Goal: Task Accomplishment & Management: Manage account settings

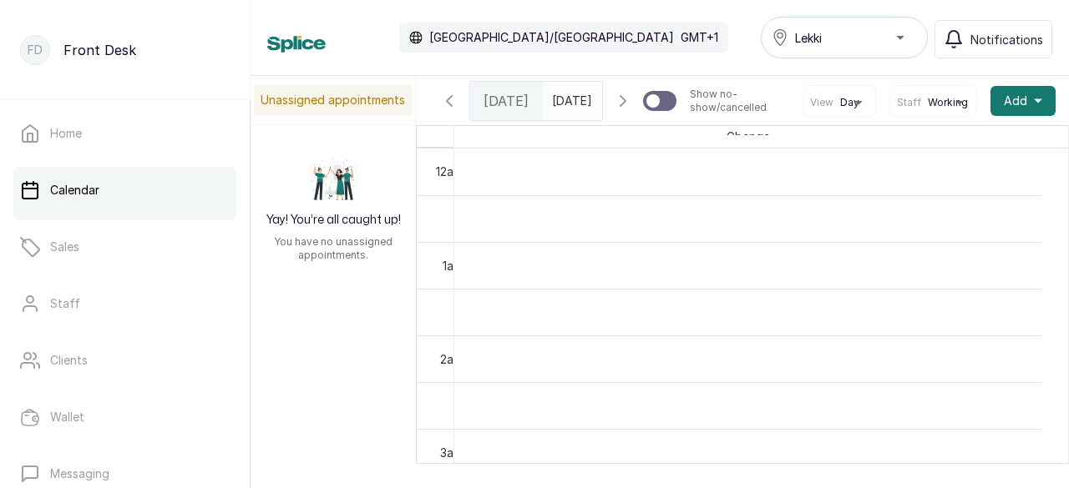
scroll to position [897, 0]
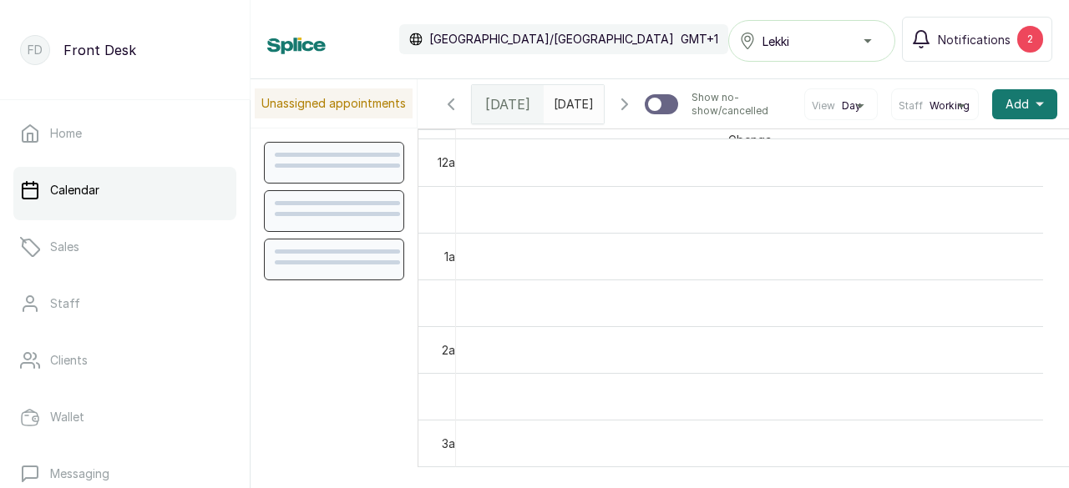
scroll to position [563, 0]
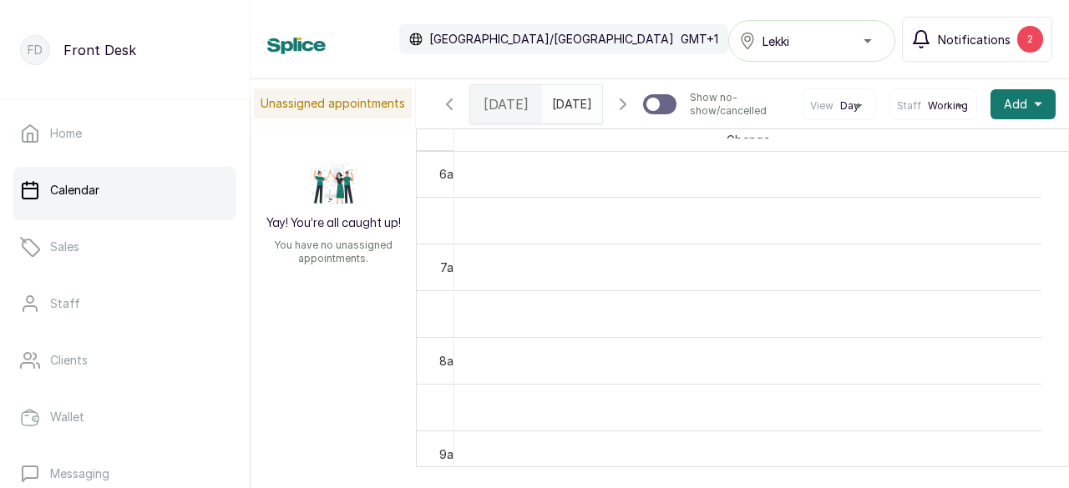
click at [956, 41] on span "Notifications" at bounding box center [974, 40] width 73 height 18
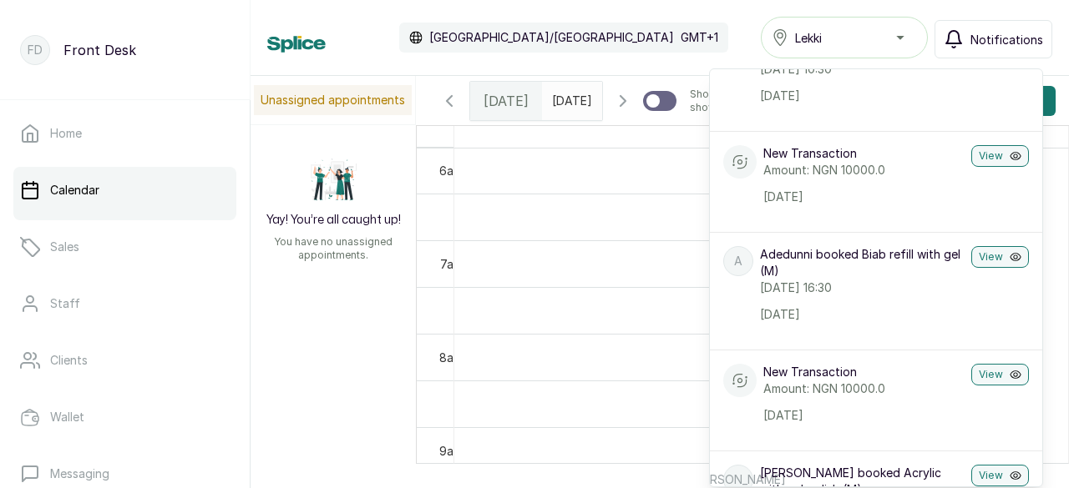
scroll to position [334, 0]
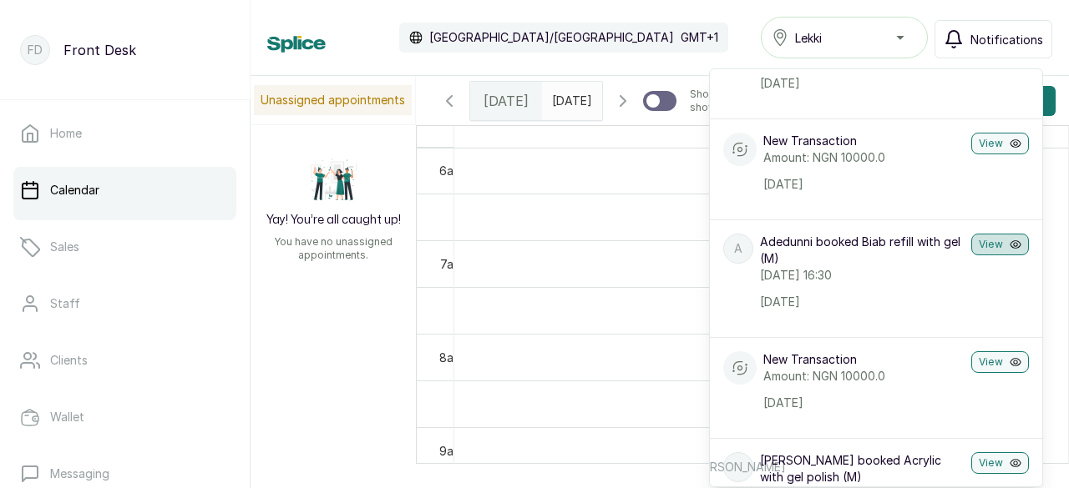
click at [983, 255] on button "View" at bounding box center [1000, 245] width 58 height 22
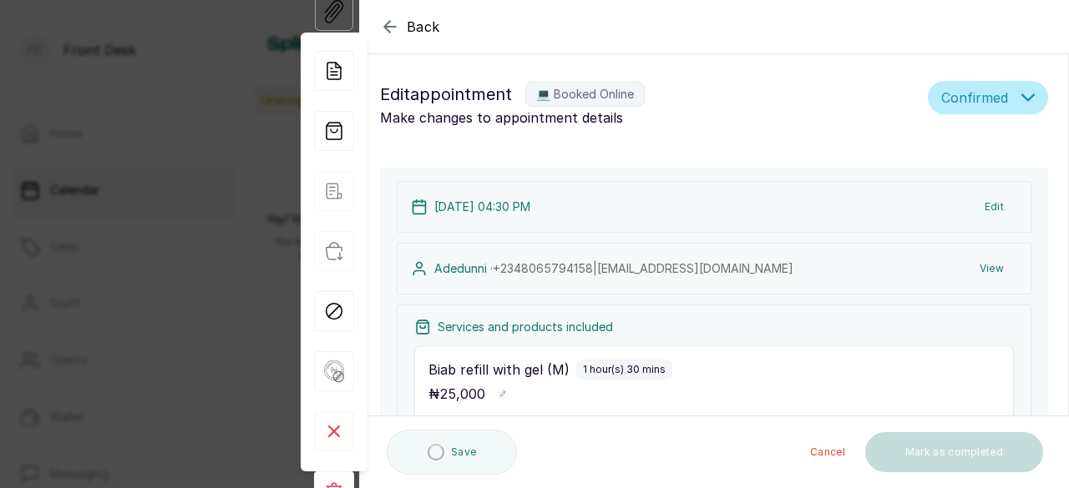
click at [980, 205] on button "Edit" at bounding box center [994, 207] width 46 height 30
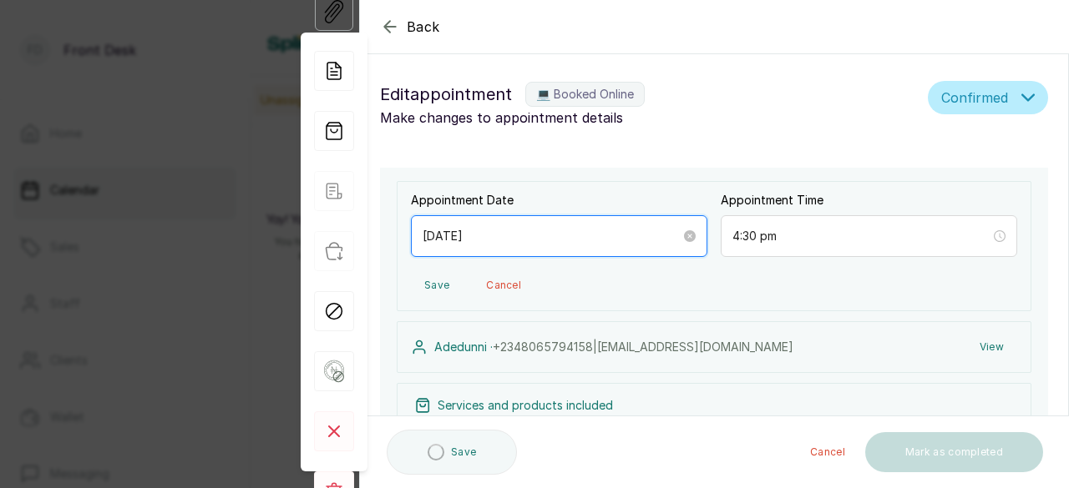
click at [604, 239] on input "[DATE]" at bounding box center [551, 236] width 258 height 18
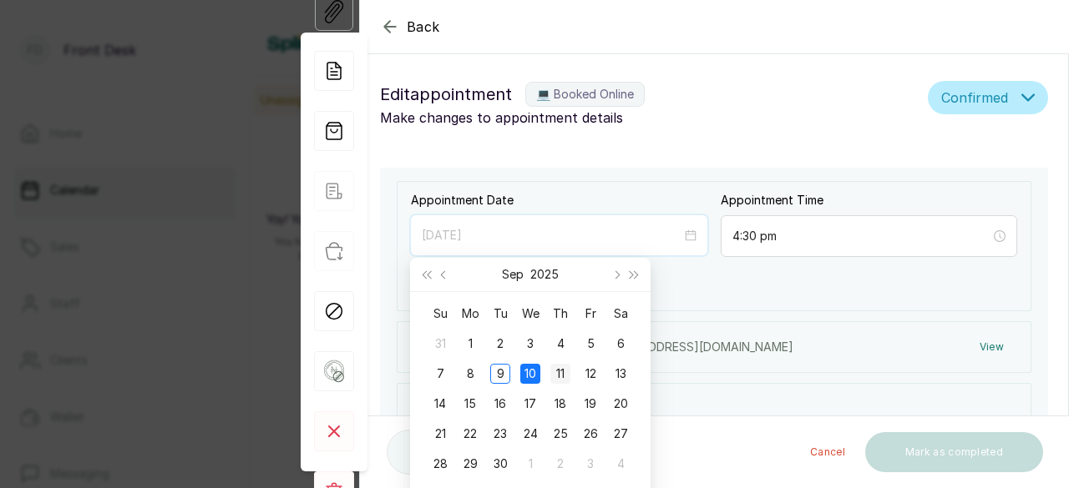
type input "[DATE]"
click at [561, 377] on div "11" at bounding box center [560, 374] width 20 height 20
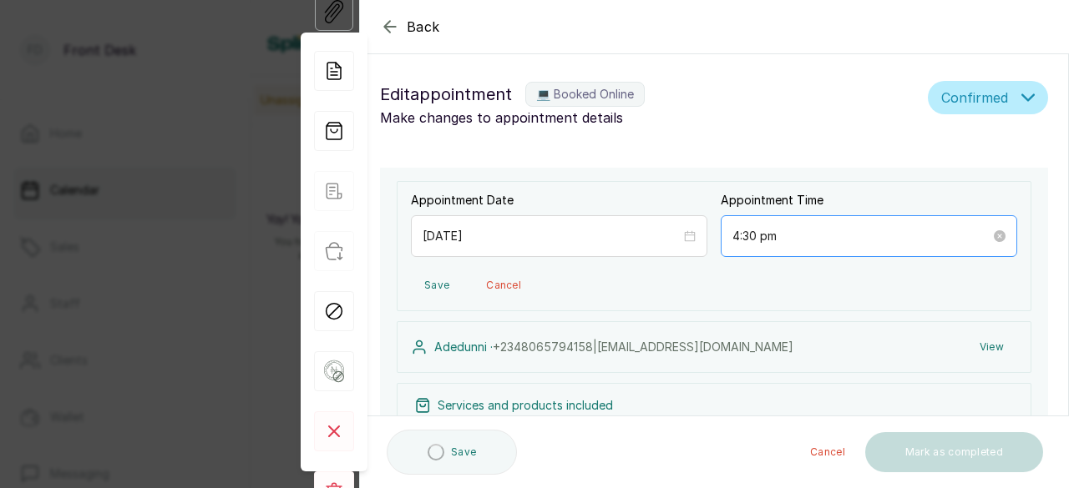
click at [807, 223] on form "Back Appointment Details Edit appointment 💻 Booked Online Make changes to appoi…" at bounding box center [714, 461] width 708 height 920
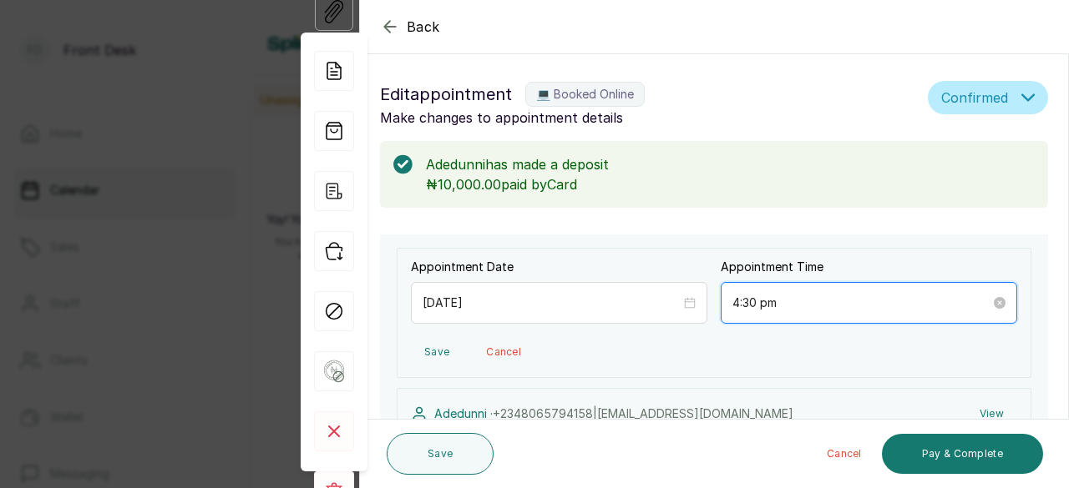
click at [806, 306] on input "4:30 pm" at bounding box center [861, 303] width 258 height 18
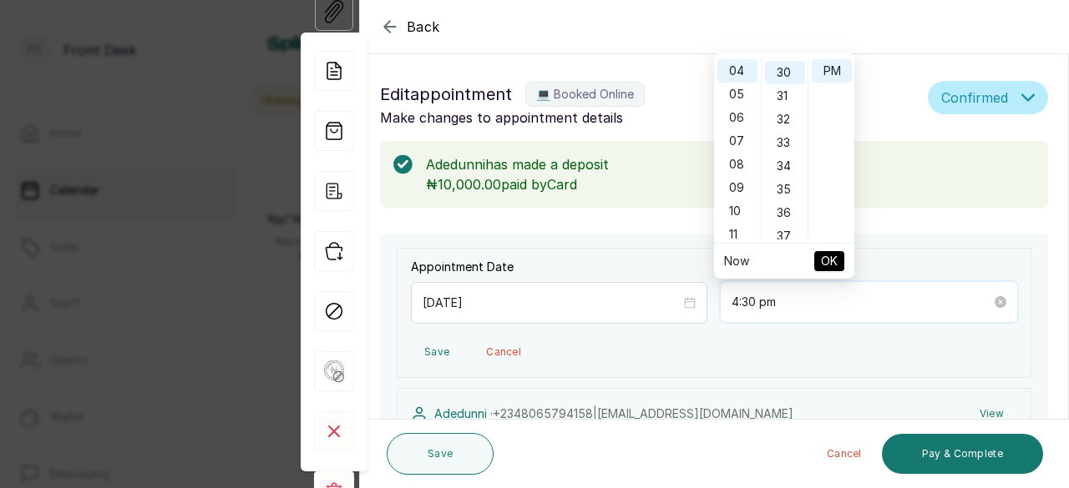
scroll to position [701, 0]
click at [739, 76] on div "04" at bounding box center [737, 70] width 40 height 23
click at [786, 73] on div "30" at bounding box center [785, 70] width 40 height 23
type input "4:30 pm"
click at [832, 266] on span "OK" at bounding box center [829, 261] width 17 height 32
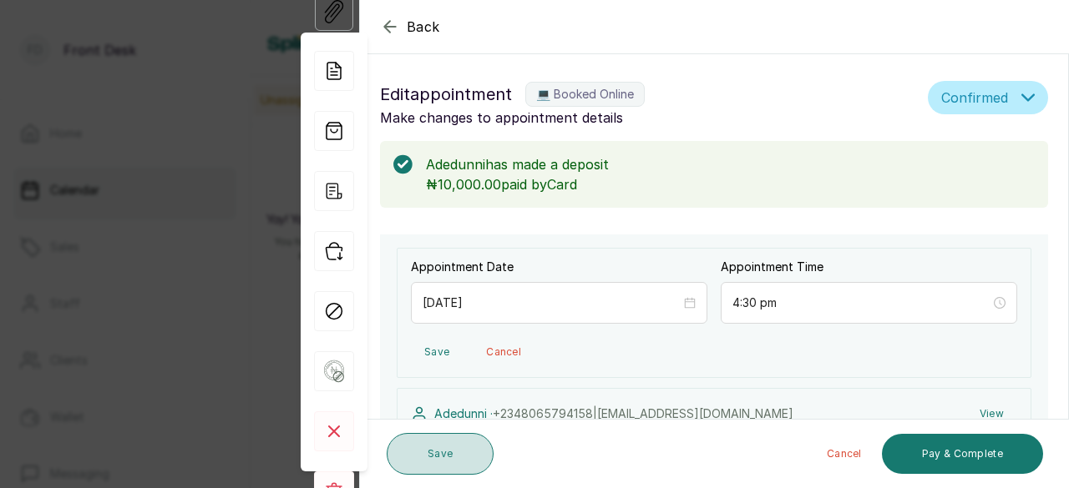
click at [466, 460] on button "Save" at bounding box center [440, 454] width 107 height 42
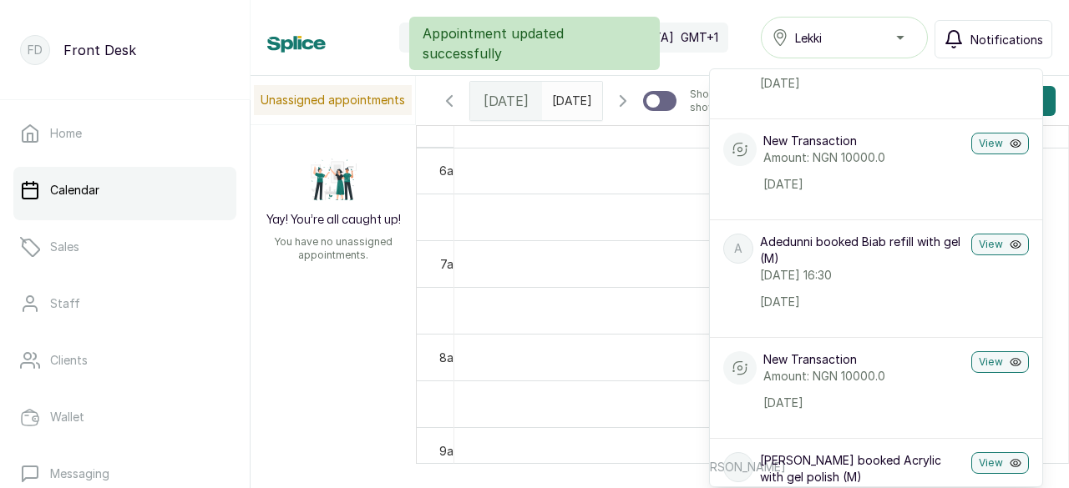
click at [717, 43] on div "Appointment updated successfully" at bounding box center [534, 43] width 1069 height 53
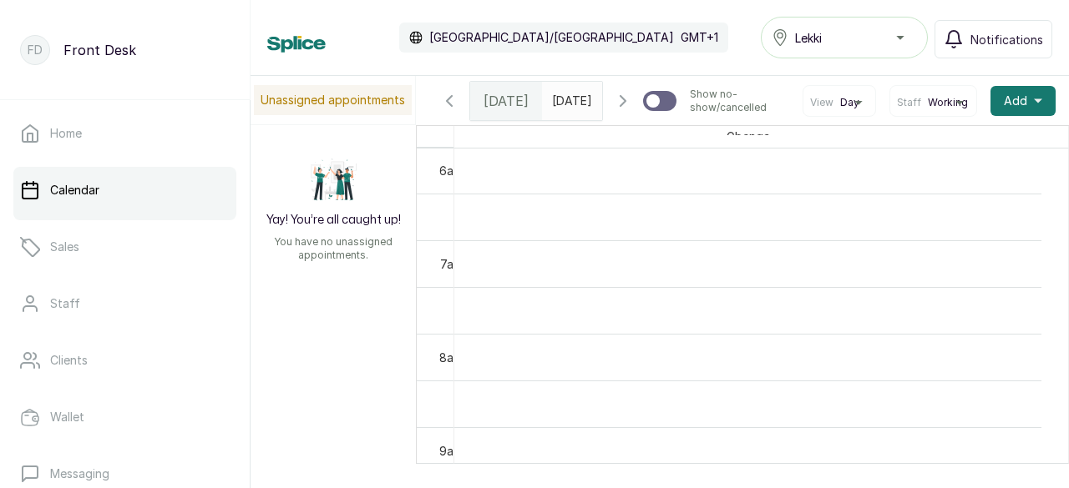
click at [613, 111] on icon "button" at bounding box center [623, 101] width 20 height 20
click at [620, 106] on icon "button" at bounding box center [622, 101] width 5 height 10
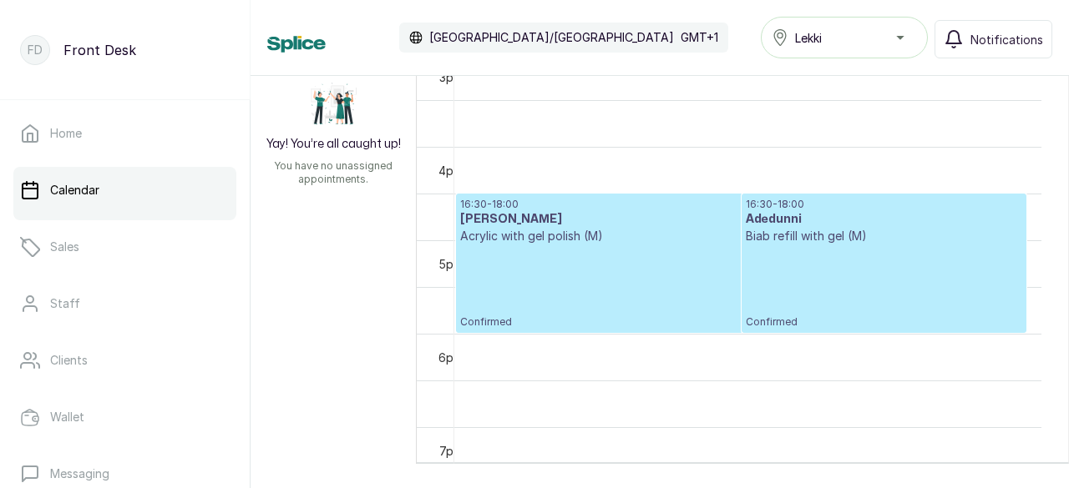
scroll to position [1398, 0]
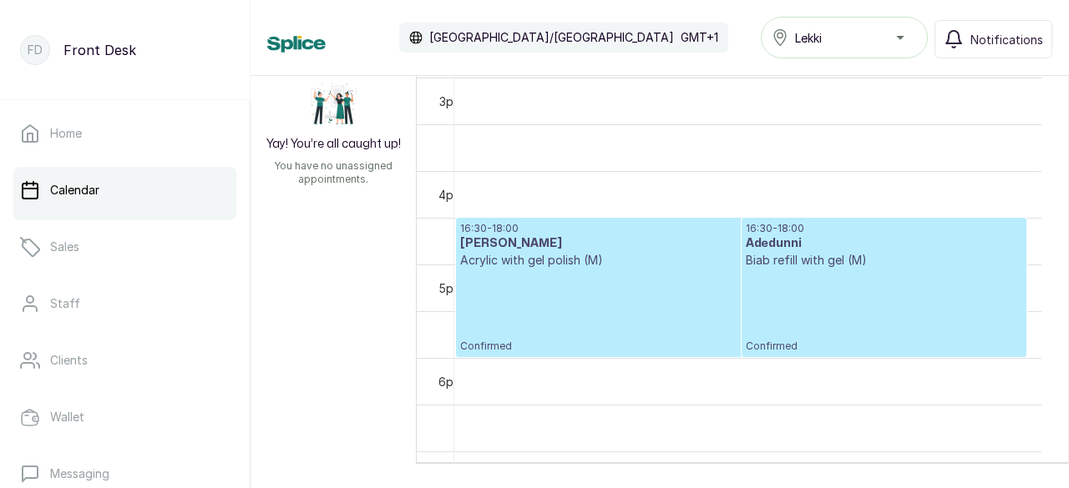
click at [862, 280] on div "16:30 - 18:00 Adedunni Biab refill with gel (M) Confirmed" at bounding box center [884, 287] width 277 height 131
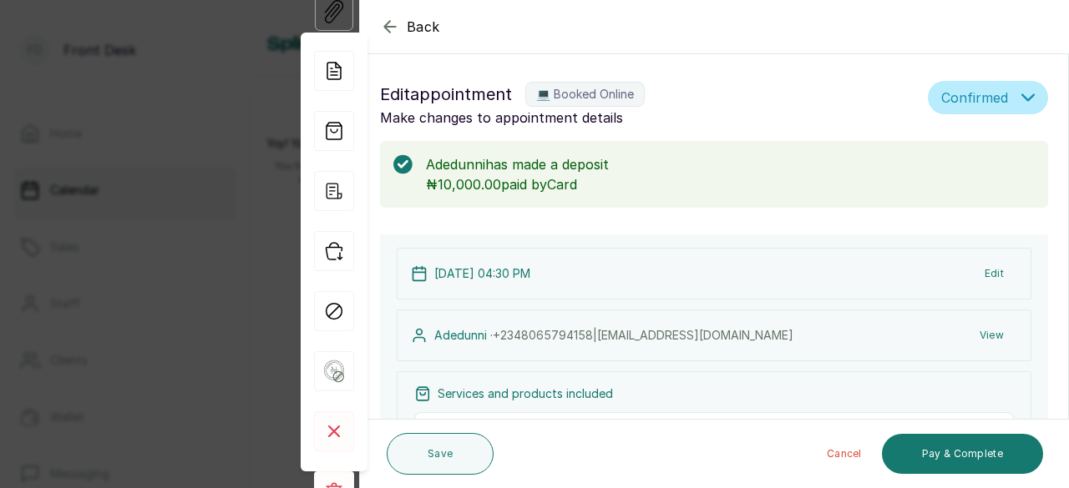
click at [978, 275] on button "Edit" at bounding box center [994, 274] width 46 height 30
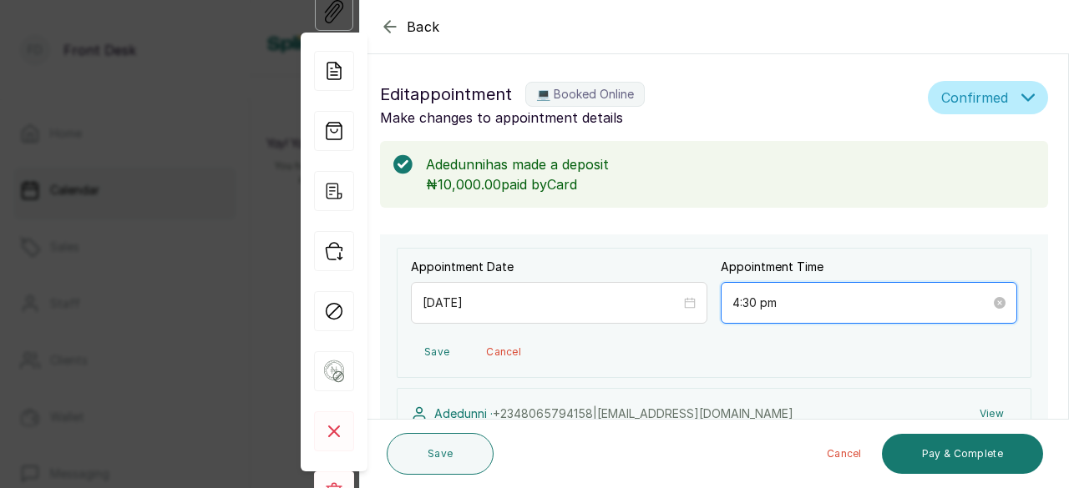
click at [802, 303] on input "4:30 pm" at bounding box center [861, 303] width 258 height 18
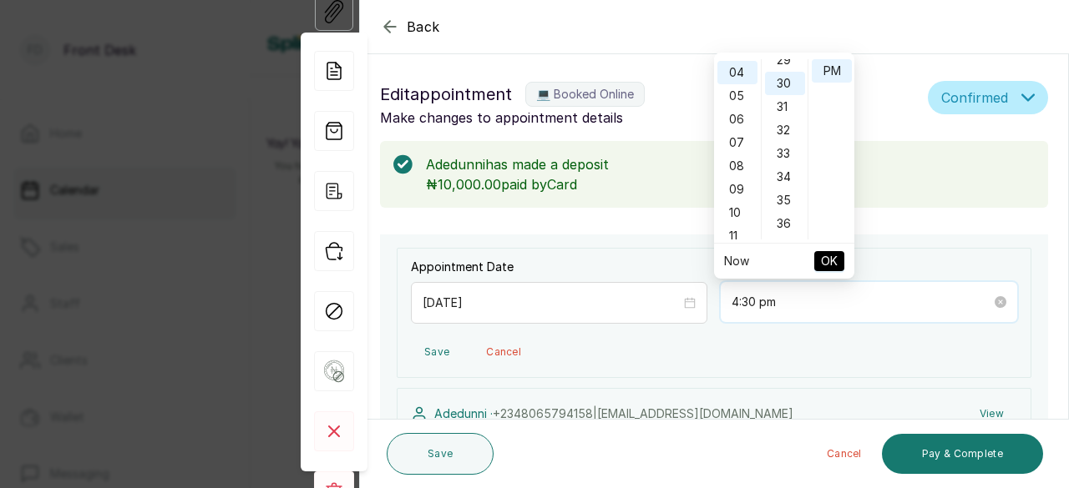
scroll to position [701, 0]
type input "4:30 pm"
click at [389, 26] on icon "button" at bounding box center [390, 27] width 20 height 20
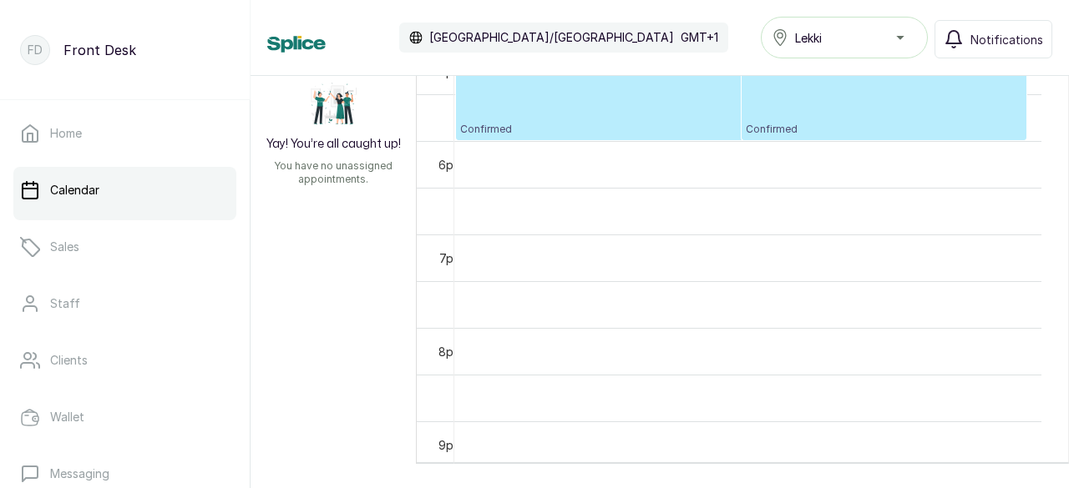
scroll to position [0, 0]
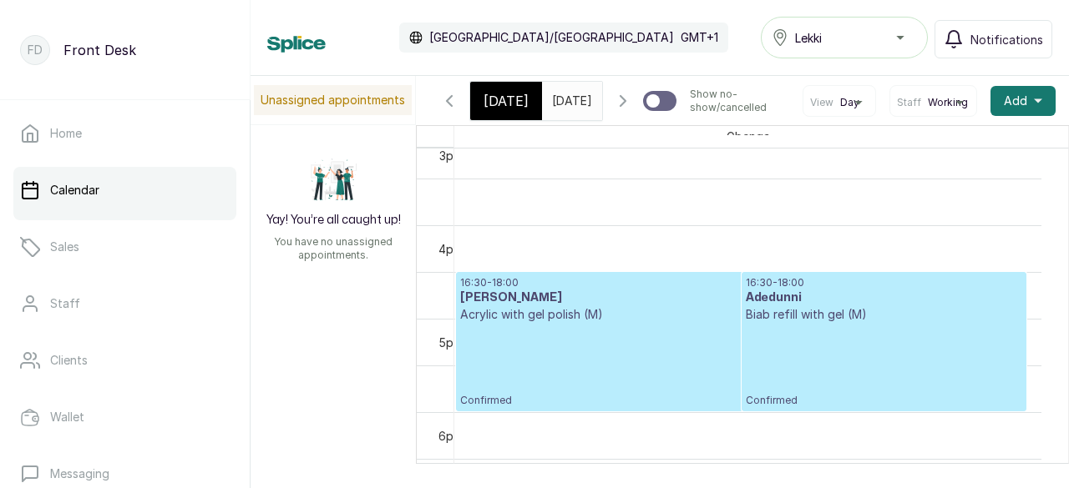
click at [843, 323] on p "Biab refill with gel (M)" at bounding box center [884, 314] width 277 height 17
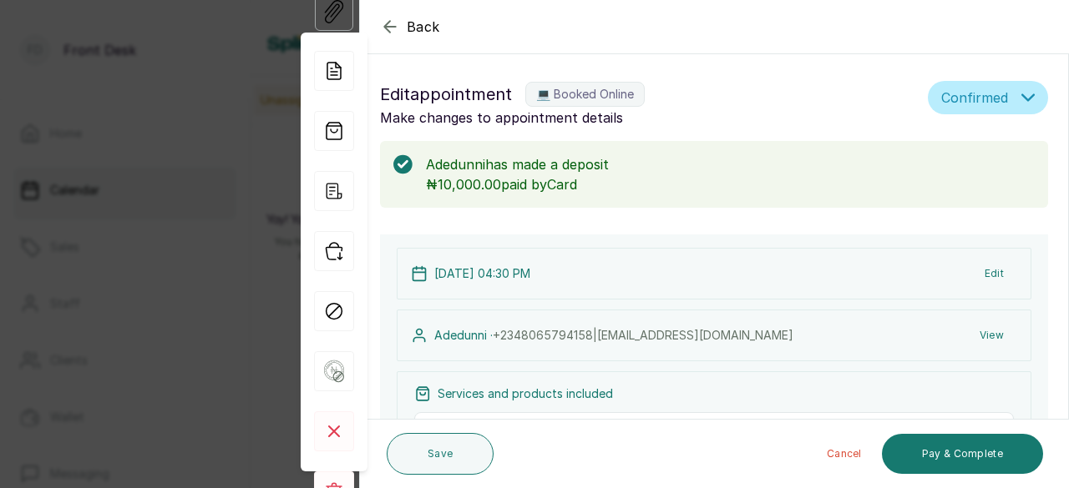
click at [983, 273] on button "Edit" at bounding box center [994, 274] width 46 height 30
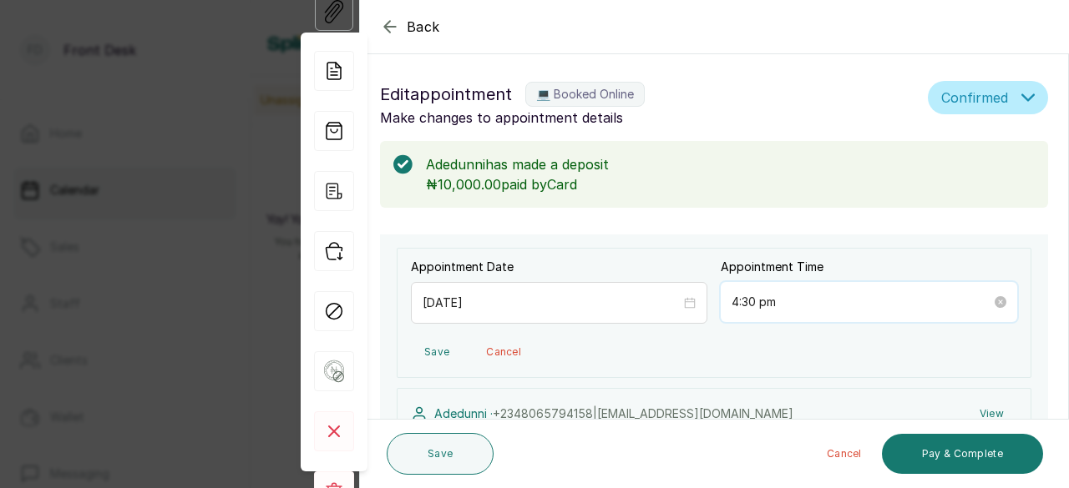
click at [748, 305] on input "4:30 pm" at bounding box center [861, 302] width 260 height 18
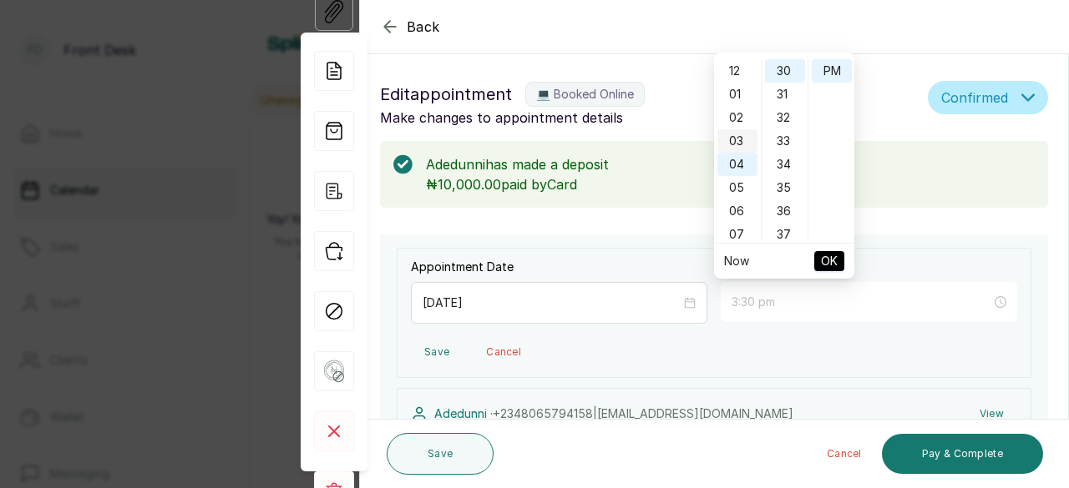
click at [736, 145] on div "03" at bounding box center [737, 140] width 40 height 23
type input "6:30 pm"
click at [736, 145] on div "06" at bounding box center [737, 145] width 40 height 23
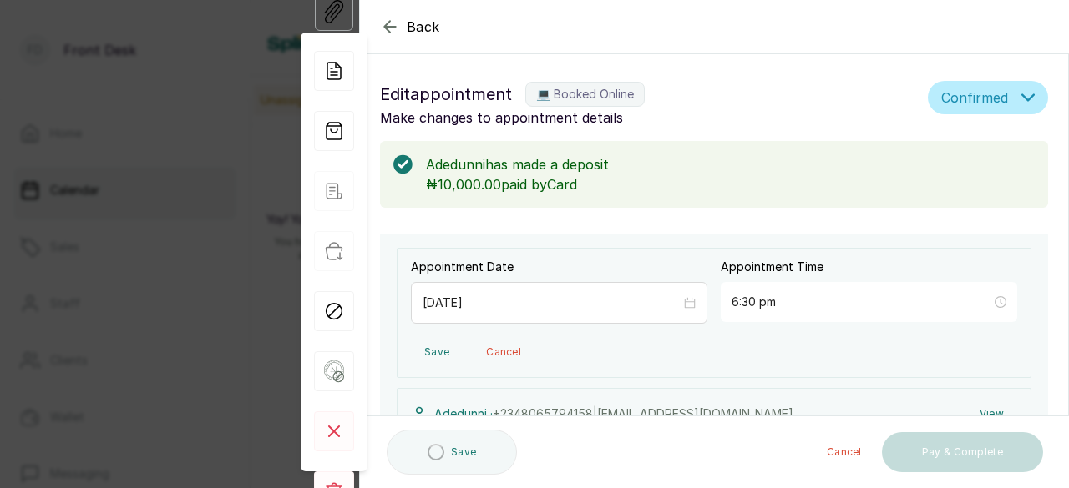
type input "6:30 pm"
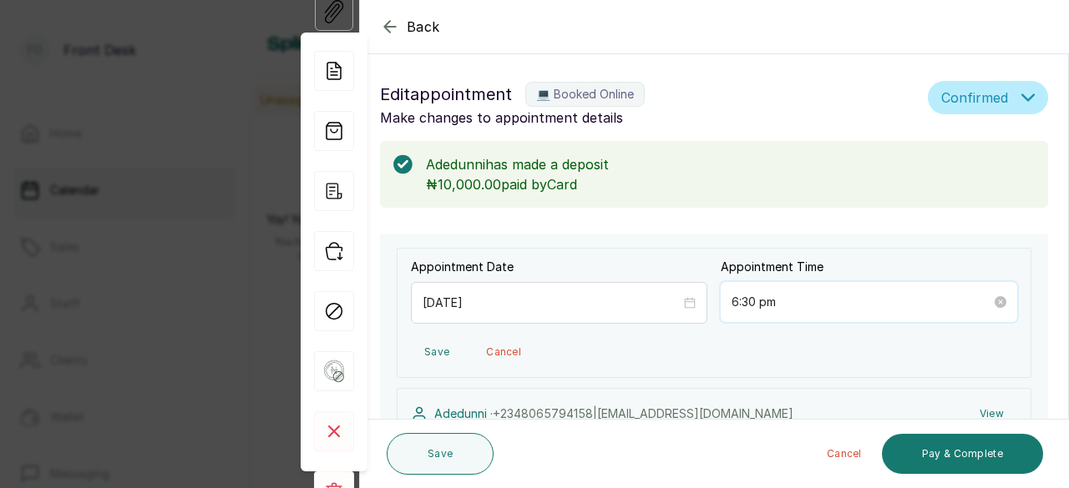
click at [837, 311] on div "6:30 pm" at bounding box center [869, 302] width 296 height 40
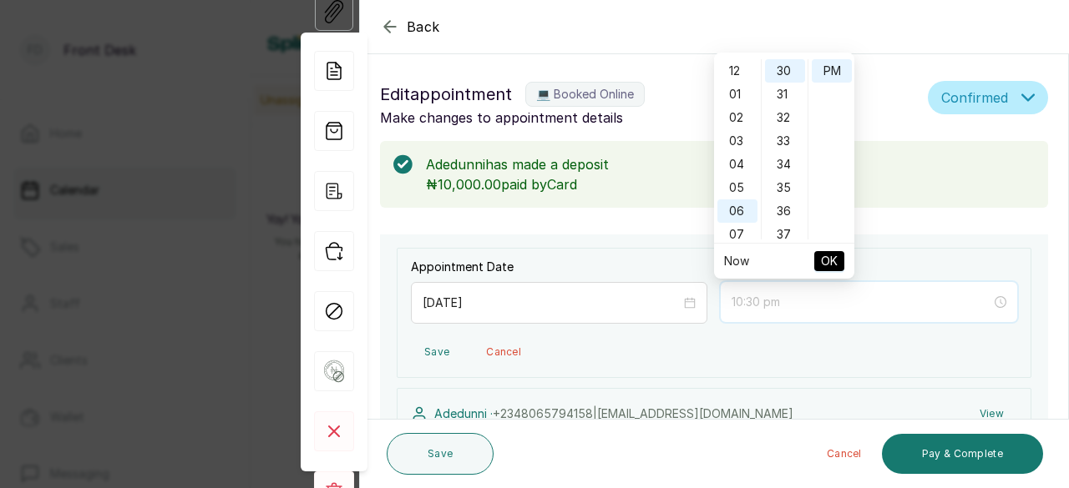
scroll to position [57, 0]
click at [743, 83] on div "03" at bounding box center [737, 84] width 40 height 23
type input "3:30 pm"
click at [786, 71] on div "30" at bounding box center [785, 70] width 40 height 23
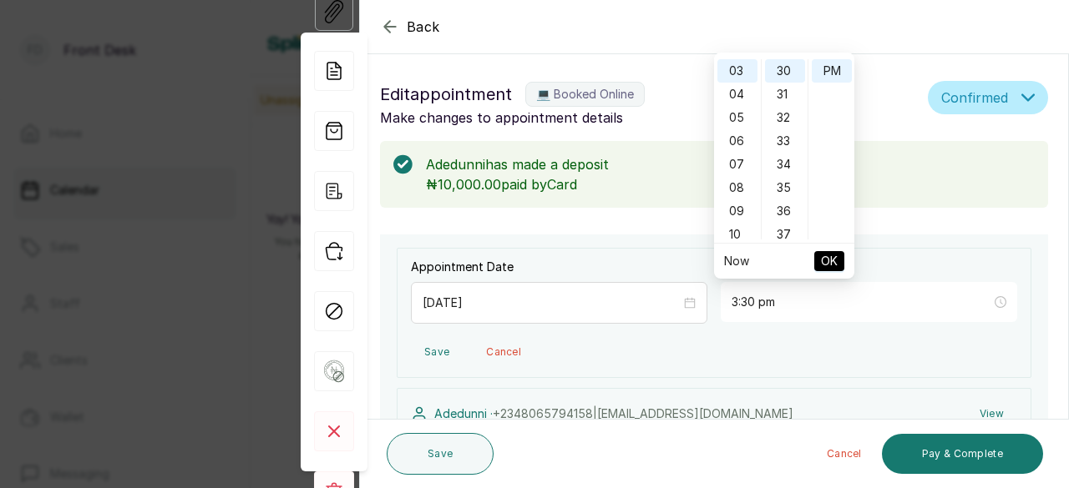
click at [822, 260] on span "OK" at bounding box center [829, 261] width 17 height 32
type input "3:30 pm"
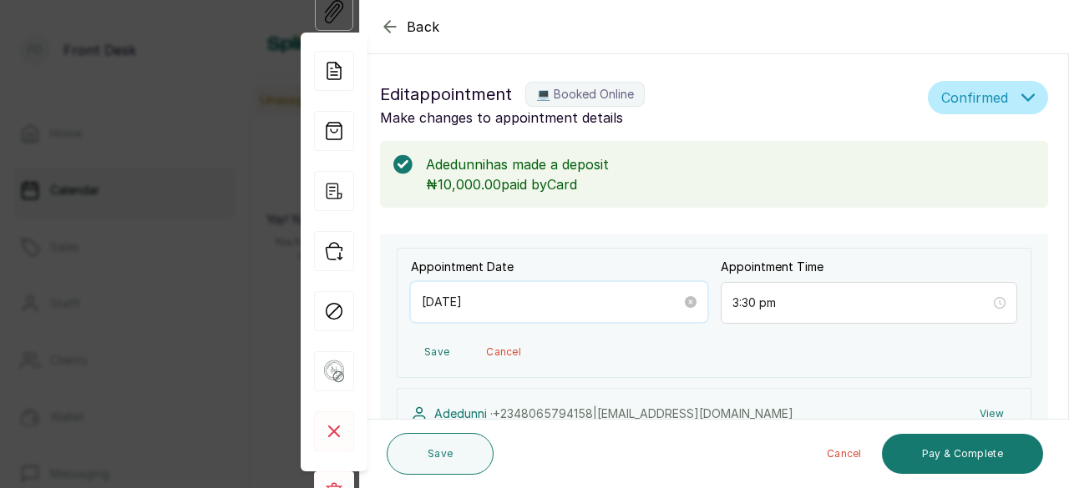
click at [638, 302] on input "[DATE]" at bounding box center [552, 302] width 260 height 18
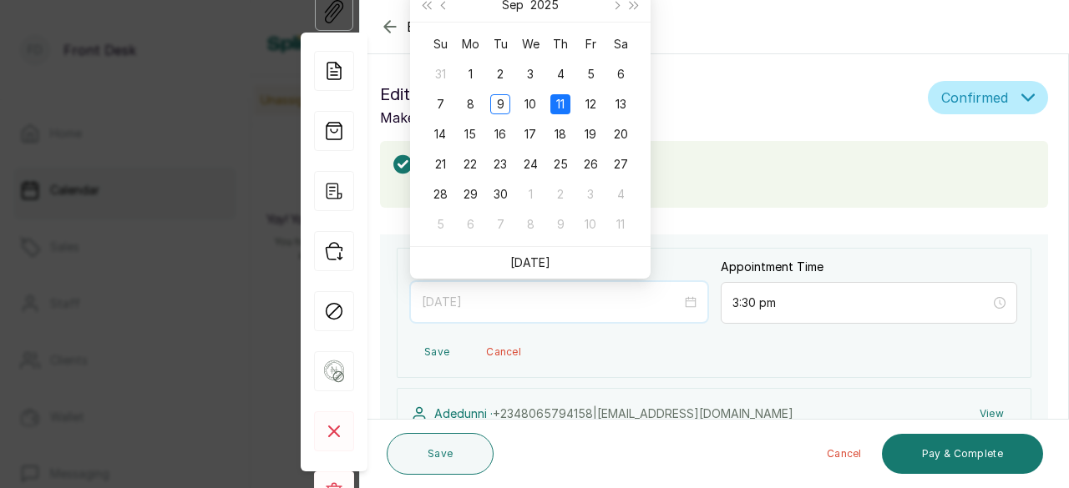
type input "[DATE]"
click at [559, 104] on div "11" at bounding box center [560, 104] width 20 height 20
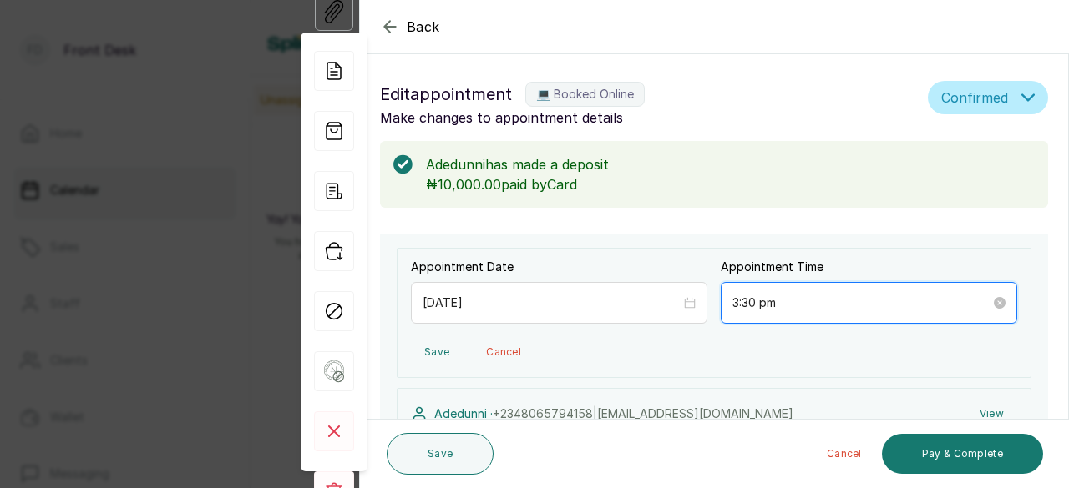
click at [820, 308] on input "3:30 pm" at bounding box center [861, 303] width 258 height 18
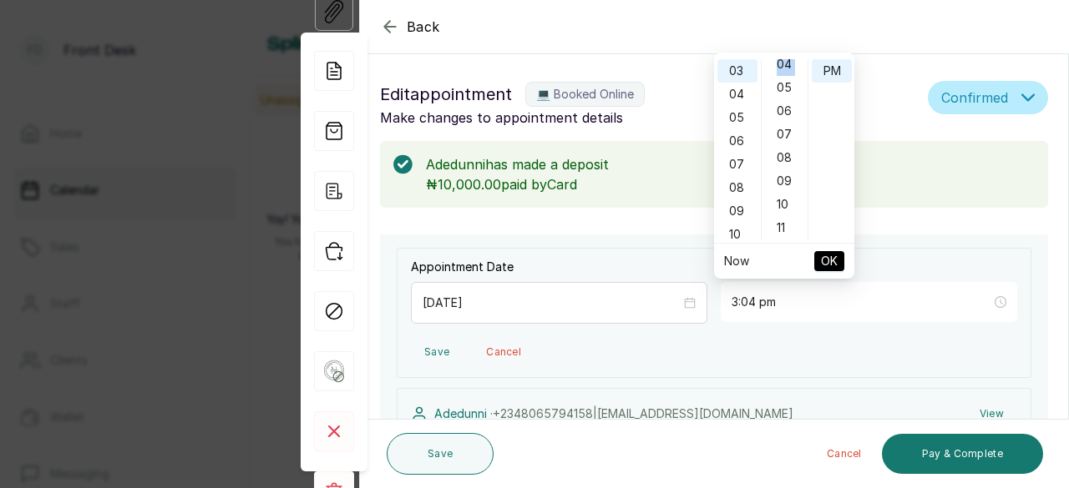
click at [798, 62] on div "04" at bounding box center [785, 64] width 40 height 23
click at [798, 62] on div "04" at bounding box center [785, 70] width 40 height 23
click at [781, 73] on div "00" at bounding box center [785, 70] width 40 height 23
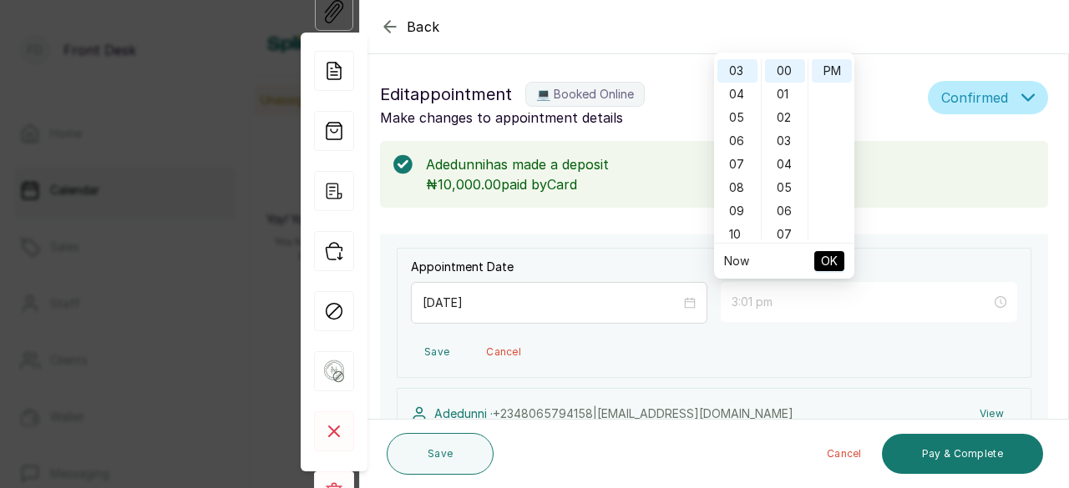
type input "3:00 pm"
click at [822, 265] on span "OK" at bounding box center [829, 261] width 17 height 32
type input "3:00 pm"
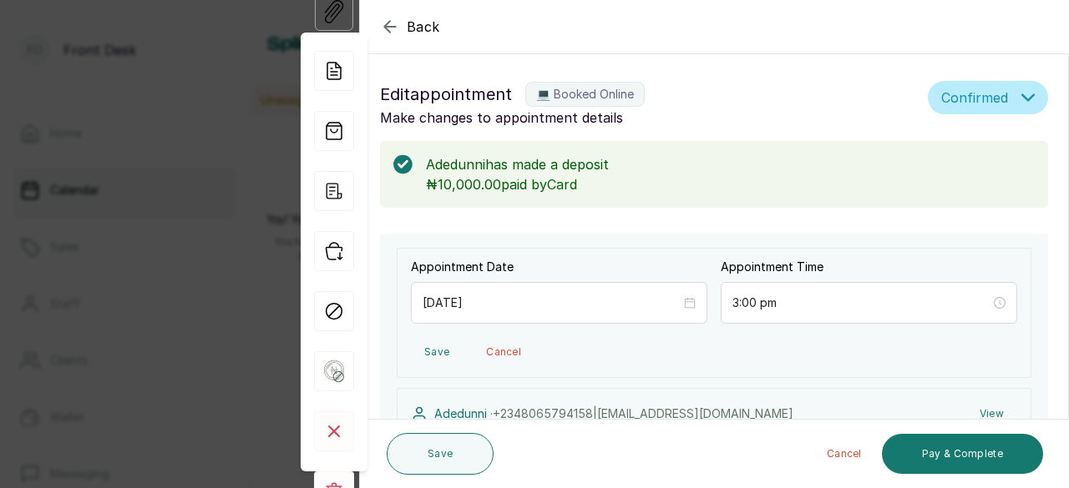
click at [435, 354] on button "Save" at bounding box center [437, 352] width 52 height 30
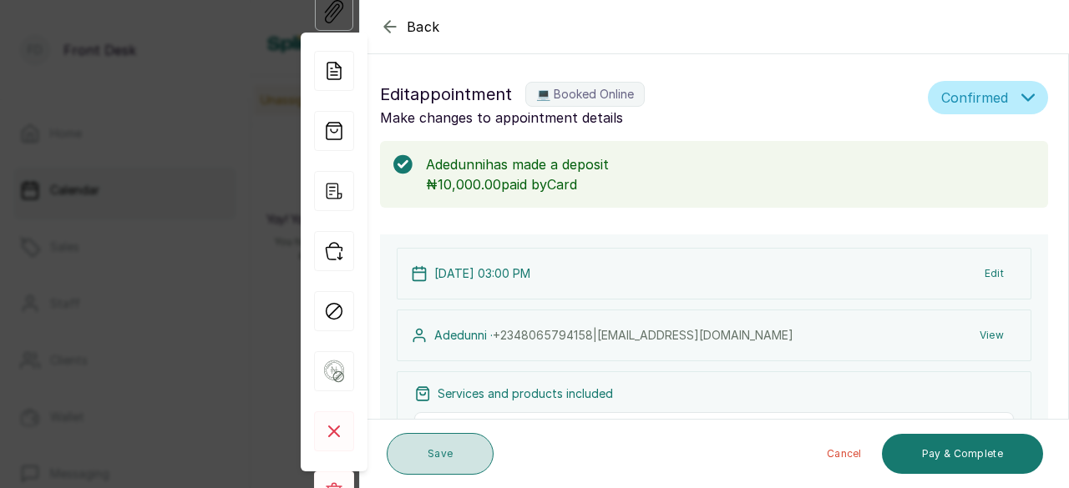
click at [439, 453] on button "Save" at bounding box center [440, 454] width 107 height 42
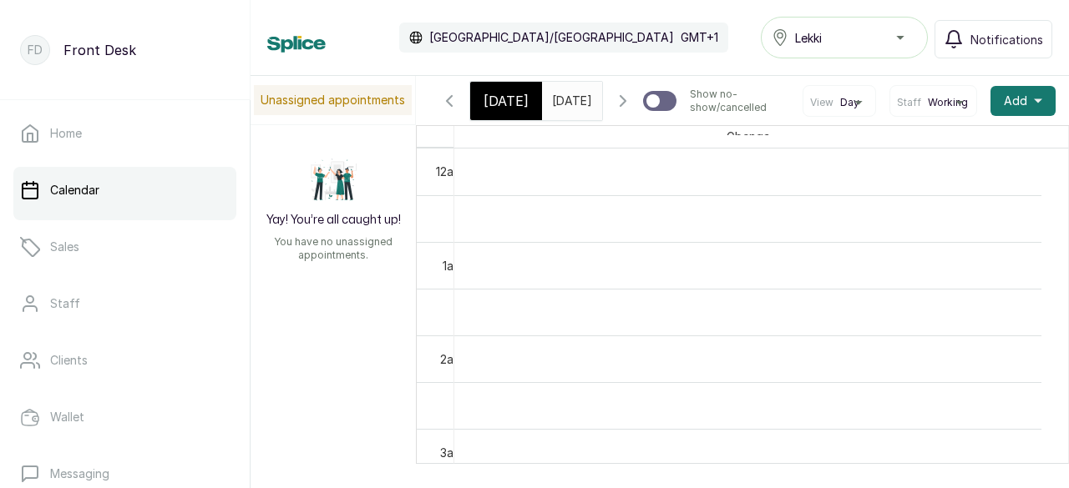
scroll to position [83, 0]
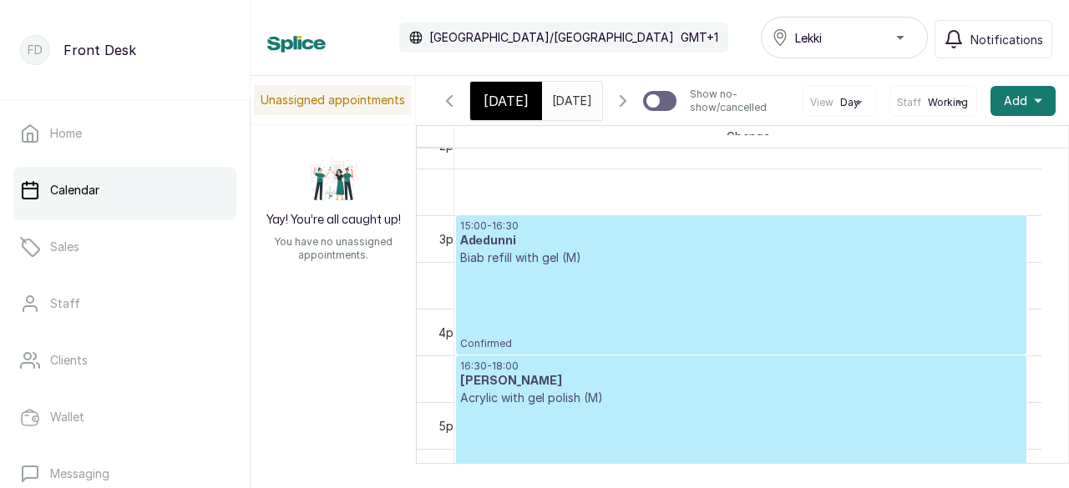
click at [680, 266] on p "Biab refill with gel (M)" at bounding box center [741, 258] width 562 height 17
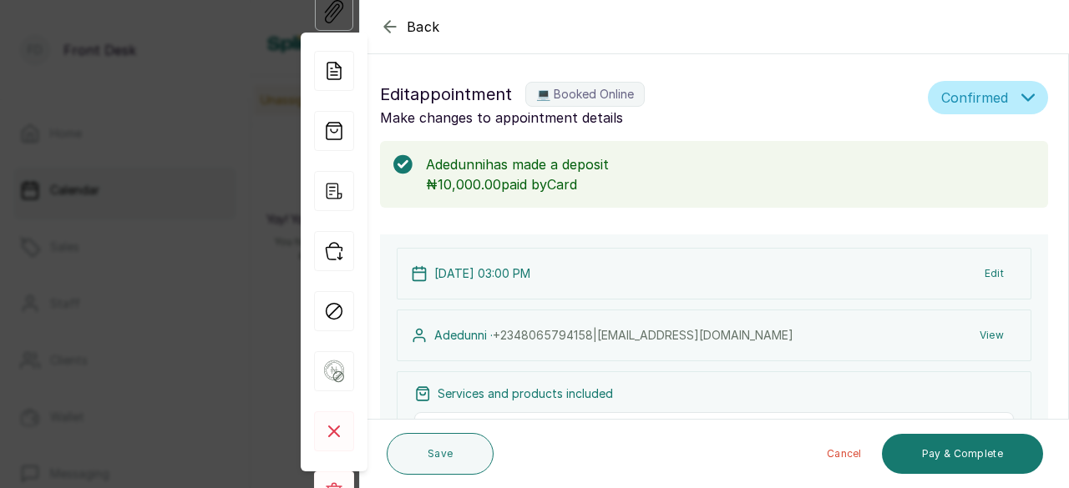
click at [382, 22] on icon "button" at bounding box center [390, 27] width 20 height 20
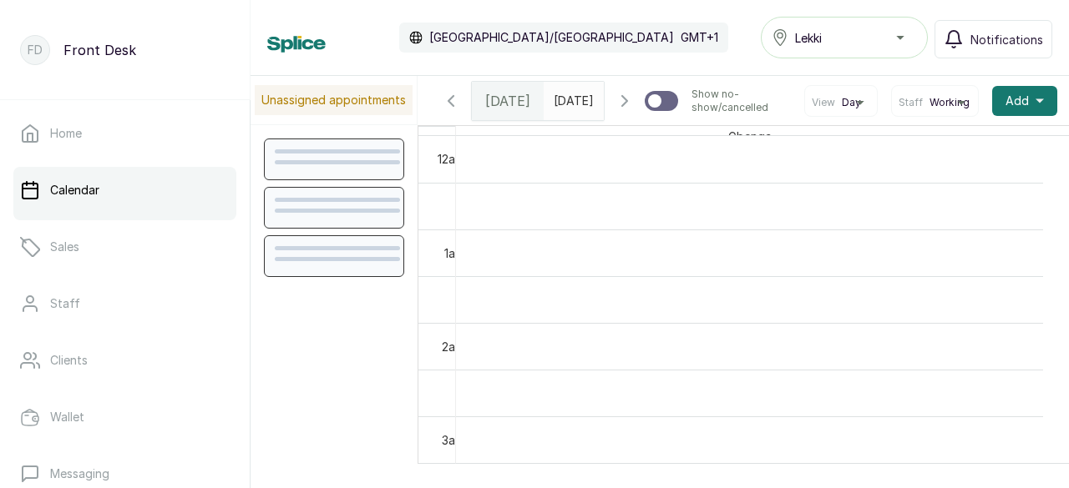
scroll to position [563, 0]
click at [614, 111] on icon "button" at bounding box center [624, 101] width 20 height 20
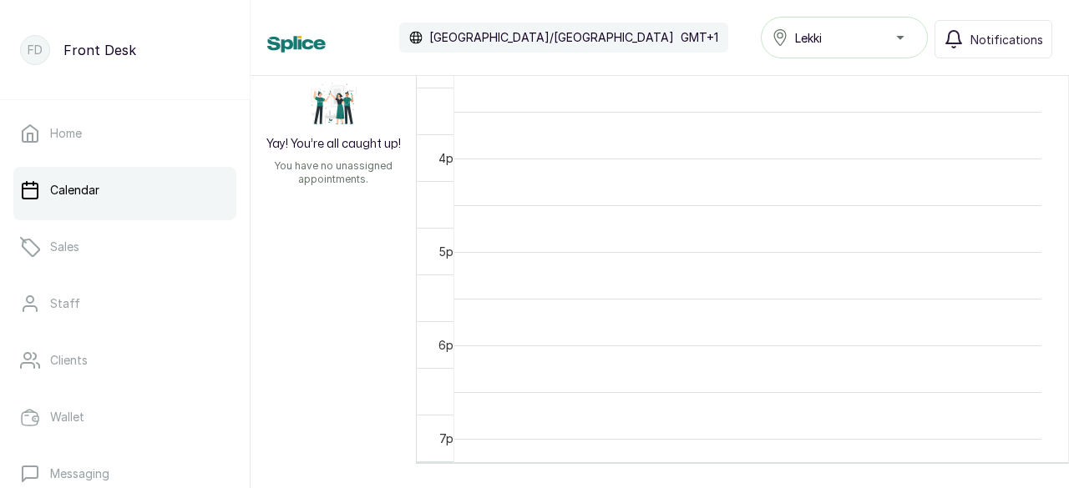
scroll to position [1410, 0]
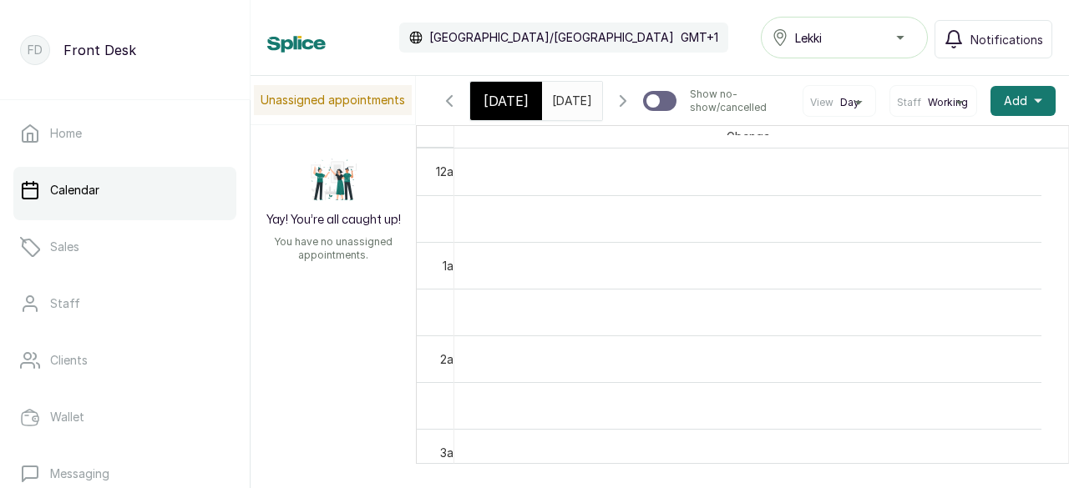
click at [620, 106] on icon "button" at bounding box center [622, 101] width 5 height 10
